Goal: Information Seeking & Learning: Check status

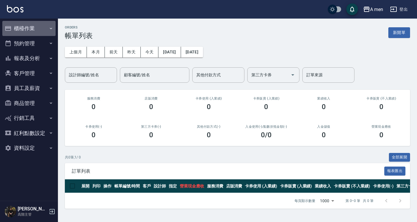
click at [24, 29] on button "櫃檯作業" at bounding box center [28, 28] width 53 height 15
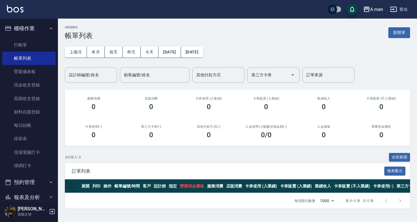
click at [37, 32] on button "櫃檯作業" at bounding box center [28, 28] width 53 height 15
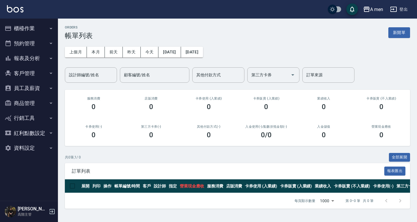
click at [41, 53] on button "報表及分析" at bounding box center [28, 58] width 53 height 15
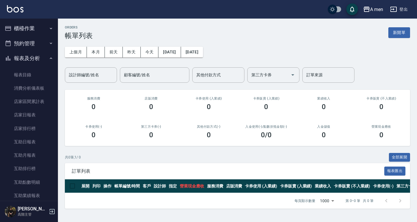
click at [45, 45] on button "預約管理" at bounding box center [28, 43] width 53 height 15
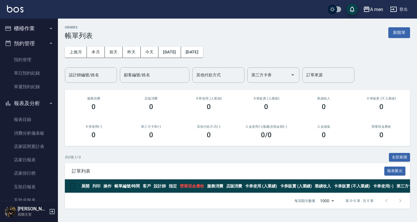
click at [39, 98] on button "報表及分析" at bounding box center [28, 103] width 53 height 15
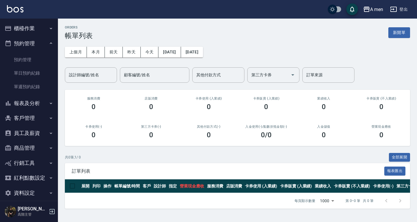
click at [44, 44] on button "預約管理" at bounding box center [28, 43] width 53 height 15
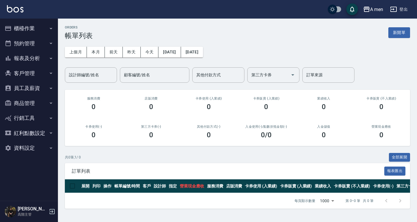
click at [43, 29] on button "櫃檯作業" at bounding box center [28, 28] width 53 height 15
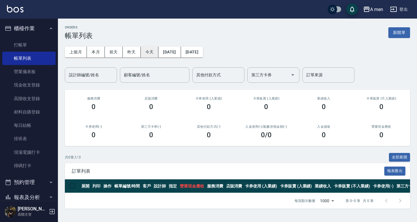
click at [154, 54] on button "今天" at bounding box center [150, 52] width 18 height 11
click at [40, 33] on button "櫃檯作業" at bounding box center [28, 28] width 53 height 15
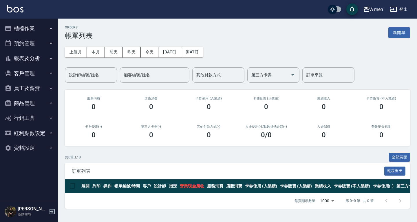
click at [43, 54] on button "報表及分析" at bounding box center [28, 58] width 53 height 15
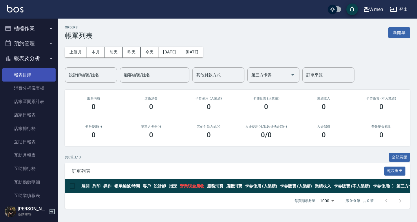
click at [34, 71] on link "報表目錄" at bounding box center [28, 74] width 53 height 13
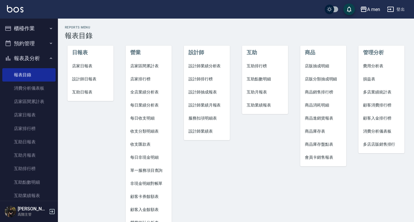
click at [38, 47] on button "預約管理" at bounding box center [28, 43] width 53 height 15
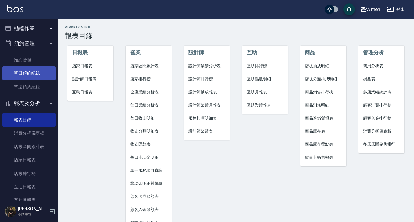
click at [38, 72] on link "單日預約紀錄" at bounding box center [28, 72] width 53 height 13
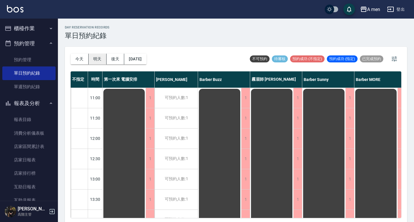
click at [97, 61] on button "明天" at bounding box center [98, 59] width 18 height 11
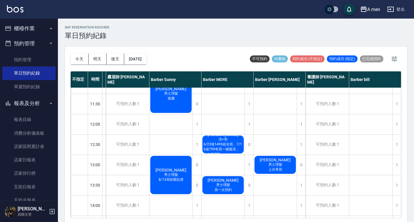
scroll to position [0, 169]
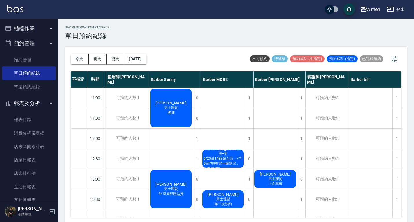
click at [226, 160] on span "6/23做1499超全面，7/16做799有買一罐髮泥，上次做799" at bounding box center [222, 163] width 41 height 15
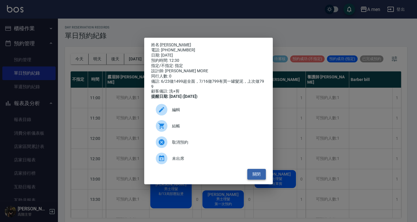
click at [259, 178] on button "關閉" at bounding box center [256, 174] width 19 height 11
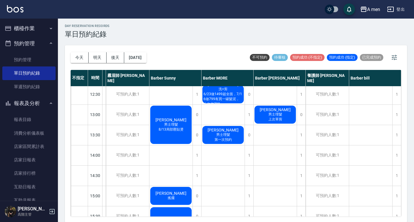
scroll to position [0, 166]
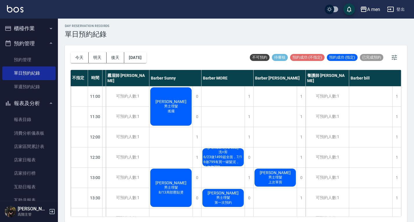
click at [176, 55] on div "[DATE] [DATE] [DATE] [DATE] 不可預約 待審核 預約成功 (不指定) 預約成功 (指定) 已完成預約" at bounding box center [236, 57] width 331 height 25
click at [243, 41] on div "day Reservation records 單日預約紀錄 [DATE] [DATE] [DATE] [DATE] 不可預約 待審核 預約成功 (不指定) …" at bounding box center [236, 119] width 356 height 205
click at [219, 51] on div "[DATE] [DATE] [DATE] [DATE] 不可預約 待審核 預約成功 (不指定) 預約成功 (指定) 已完成預約" at bounding box center [236, 57] width 331 height 25
click at [195, 51] on div "[DATE] [DATE] [DATE] [DATE] 不可預約 待審核 預約成功 (不指定) 預約成功 (指定) 已完成預約" at bounding box center [236, 57] width 331 height 25
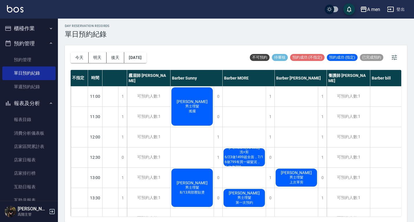
scroll to position [0, 0]
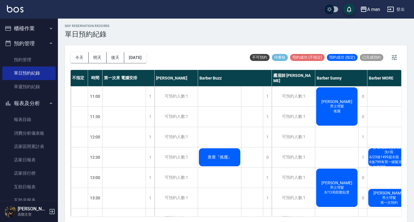
click at [195, 59] on div "[DATE] [DATE] [DATE] [DATE] 不可預約 待審核 預約成功 (不指定) 預約成功 (指定) 已完成預約" at bounding box center [236, 57] width 331 height 25
